Goal: Transaction & Acquisition: Purchase product/service

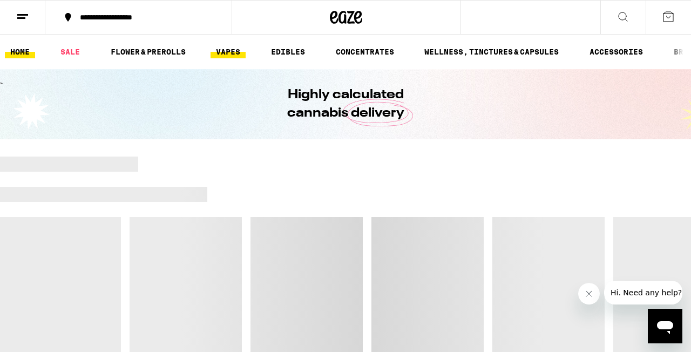
click at [224, 52] on link "VAPES" at bounding box center [228, 51] width 35 height 13
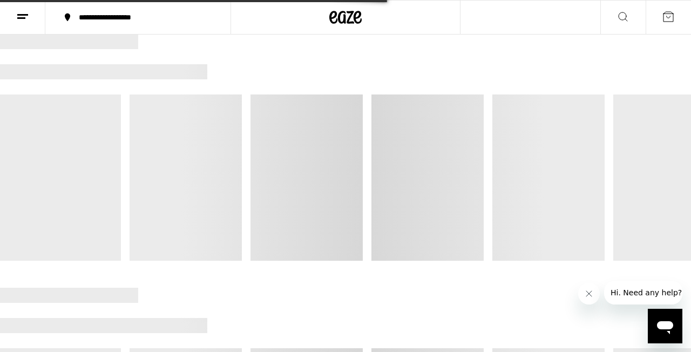
scroll to position [91, 0]
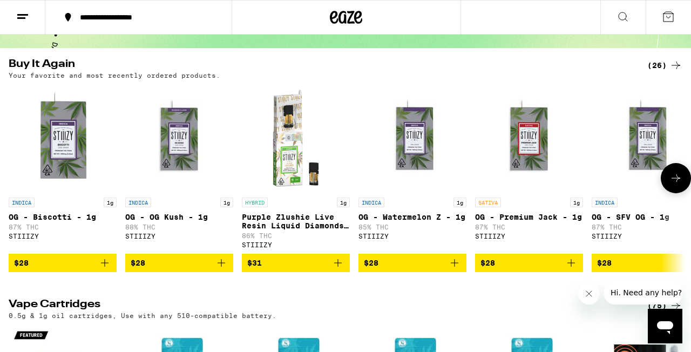
click at [675, 178] on icon at bounding box center [676, 178] width 13 height 13
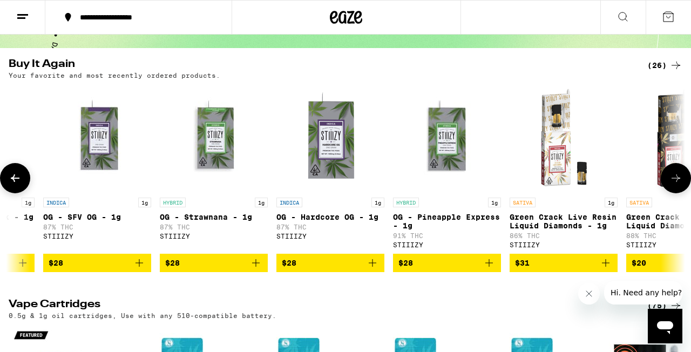
scroll to position [0, 556]
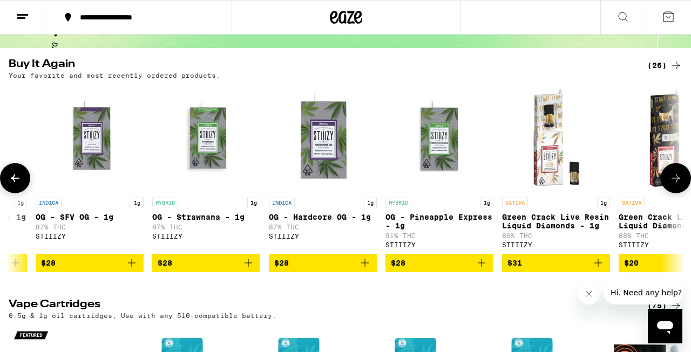
click at [675, 178] on icon at bounding box center [676, 178] width 13 height 13
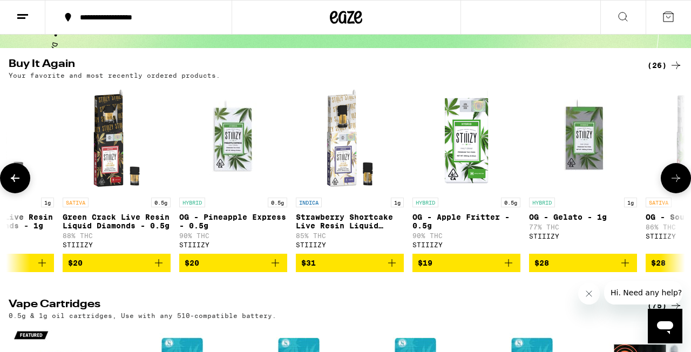
click at [675, 178] on icon at bounding box center [676, 178] width 13 height 13
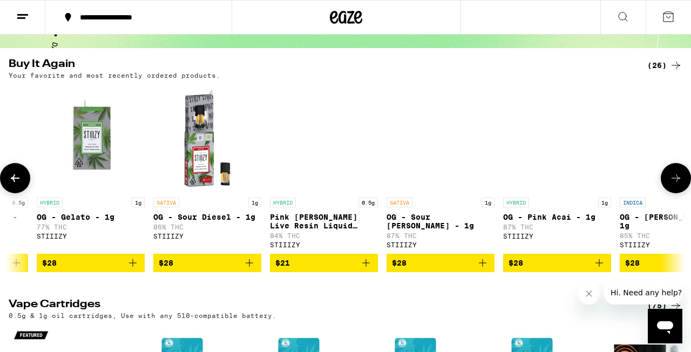
scroll to position [0, 1668]
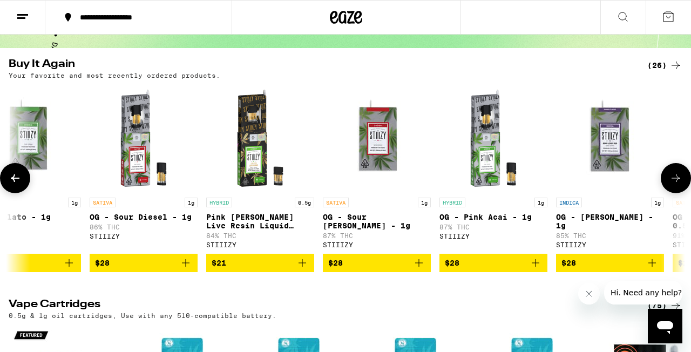
click at [675, 178] on icon at bounding box center [676, 178] width 13 height 13
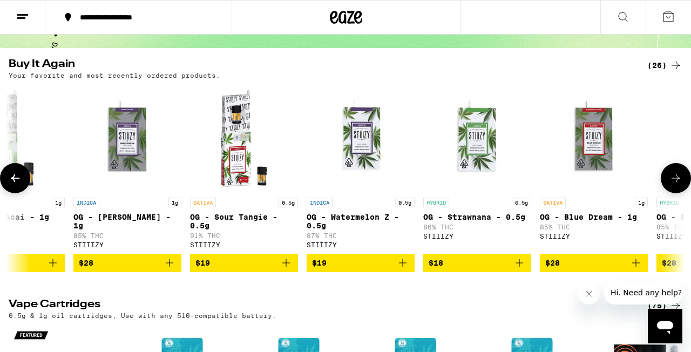
scroll to position [0, 2225]
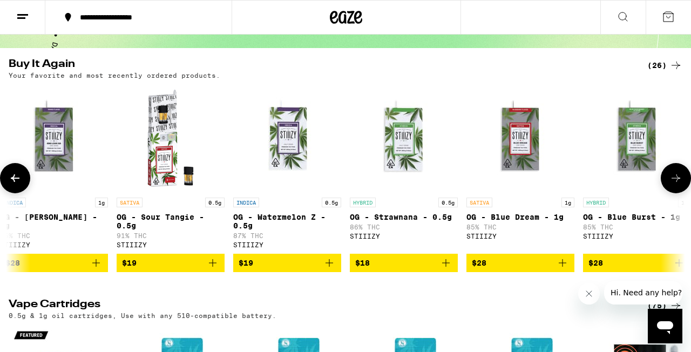
click at [675, 178] on icon at bounding box center [676, 178] width 13 height 13
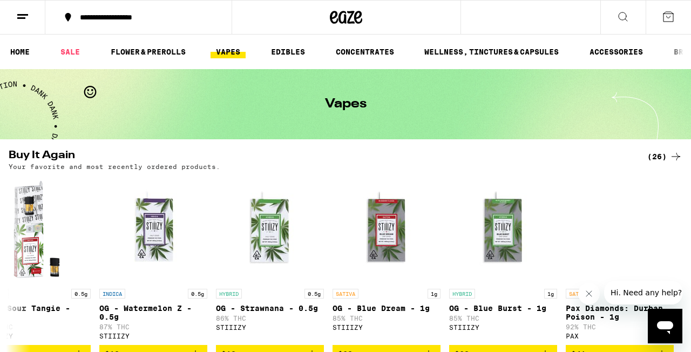
scroll to position [0, 0]
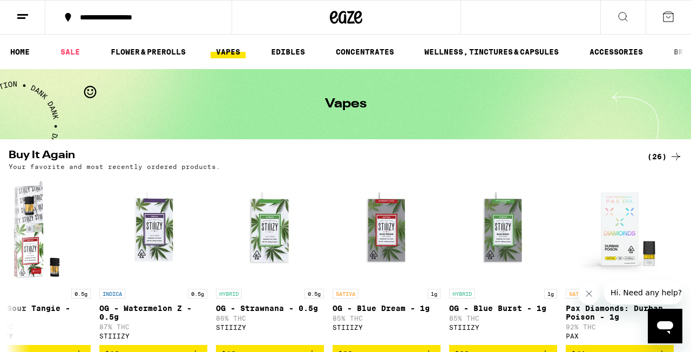
click at [623, 13] on icon at bounding box center [623, 16] width 13 height 13
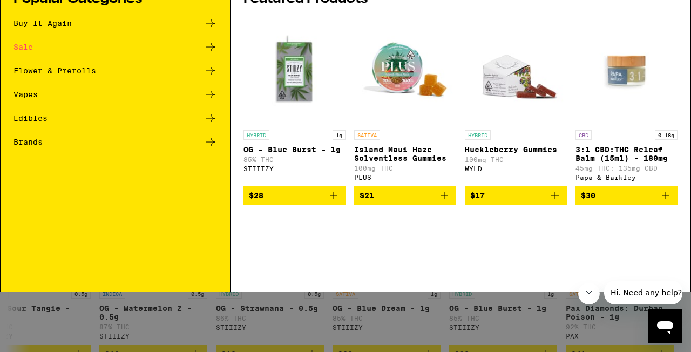
click at [157, 21] on input "Search for Products" at bounding box center [344, 18] width 626 height 10
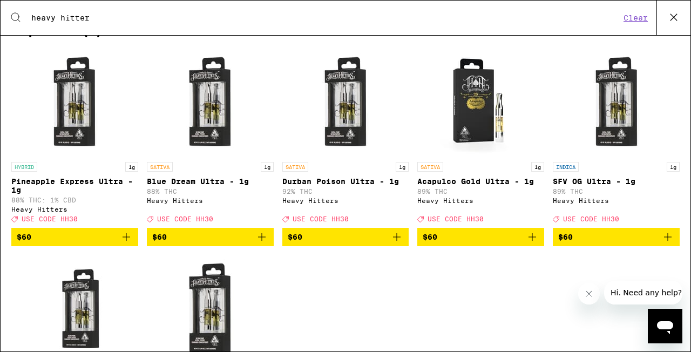
scroll to position [184, 0]
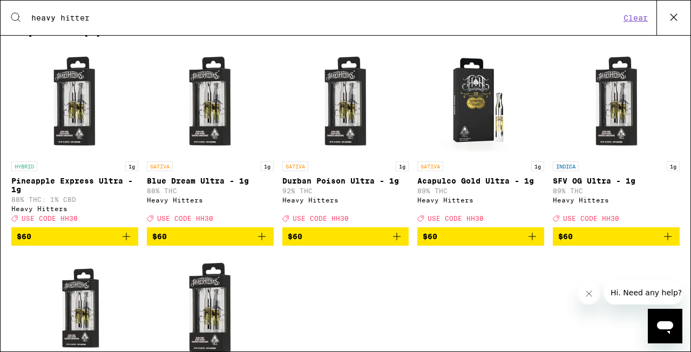
type input "heavy hitter"
click at [329, 243] on span "$60" at bounding box center [346, 236] width 116 height 13
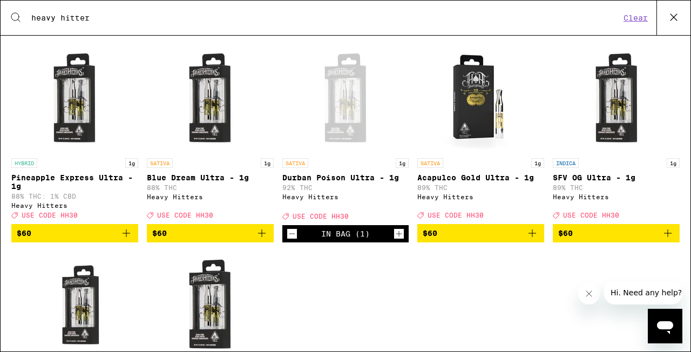
scroll to position [0, 0]
click at [621, 116] on img "Open page for SFV OG Ultra - 1g from Heavy Hitters" at bounding box center [617, 99] width 108 height 108
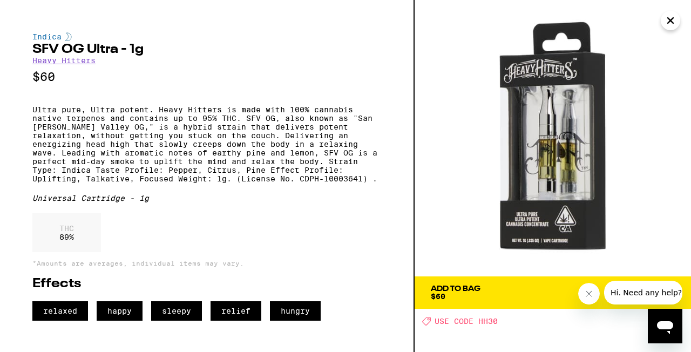
click at [515, 295] on span "Add To Bag $60" at bounding box center [553, 292] width 244 height 15
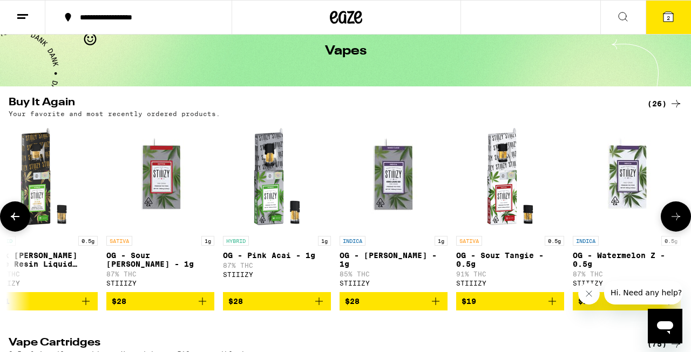
scroll to position [0, 1886]
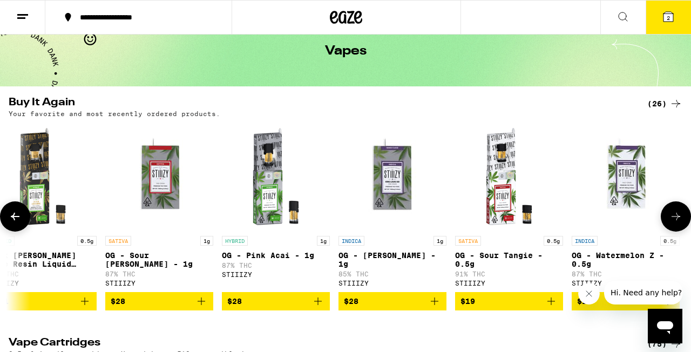
click at [394, 186] on img "Open page for OG - King Louis XIII - 1g from STIIIZY" at bounding box center [393, 177] width 108 height 108
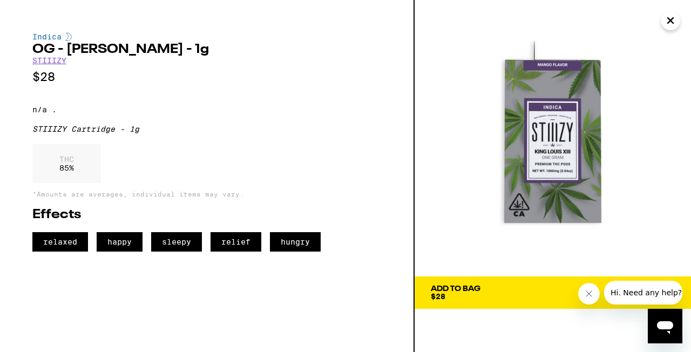
click at [518, 293] on span "Add To Bag $28" at bounding box center [553, 292] width 244 height 15
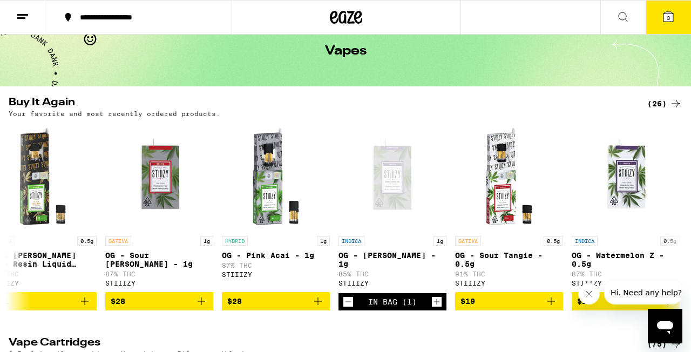
click at [665, 16] on icon at bounding box center [669, 17] width 10 height 10
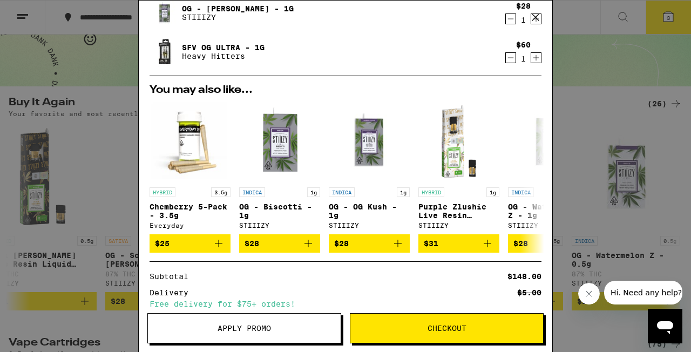
scroll to position [81, 0]
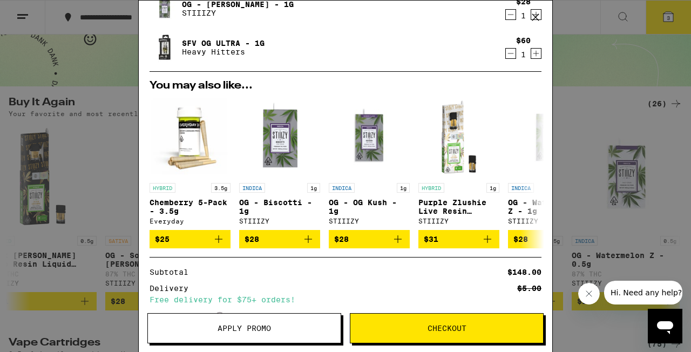
click at [202, 324] on button "Apply Promo" at bounding box center [244, 328] width 194 height 30
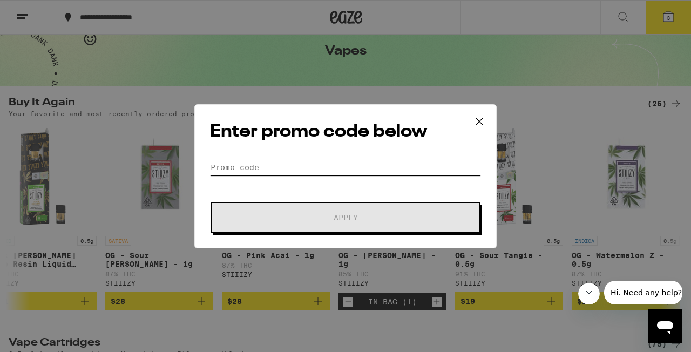
click at [255, 160] on input "Promo Code" at bounding box center [345, 167] width 271 height 16
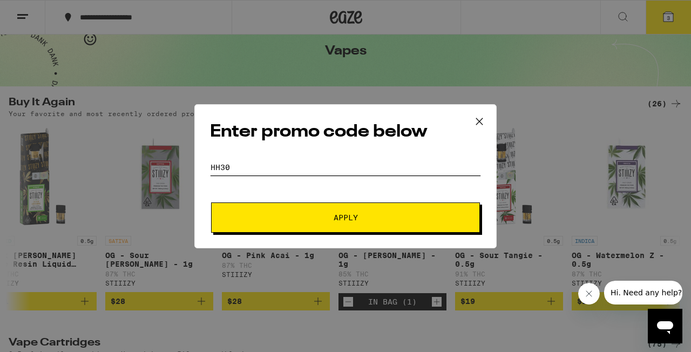
type input "HH30"
click at [398, 214] on span "Apply" at bounding box center [345, 218] width 194 height 8
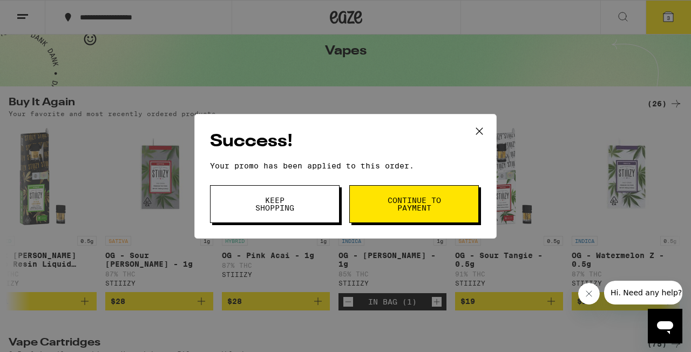
click at [399, 207] on span "Continue to payment" at bounding box center [414, 204] width 55 height 15
